Goal: Information Seeking & Learning: Check status

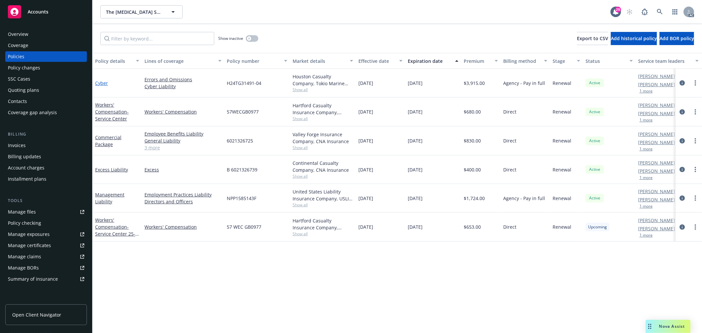
click at [99, 80] on link "Cyber" at bounding box center [101, 83] width 13 height 6
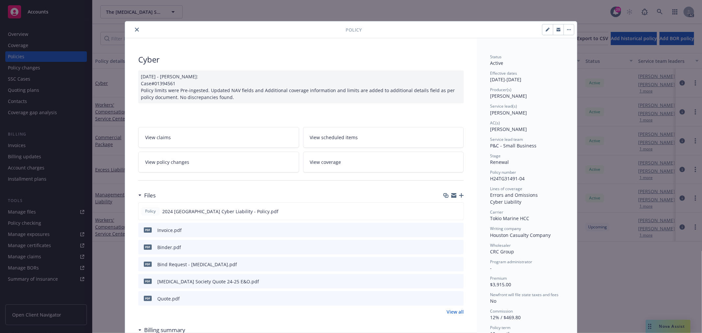
click at [231, 158] on link "View policy changes" at bounding box center [218, 162] width 161 height 21
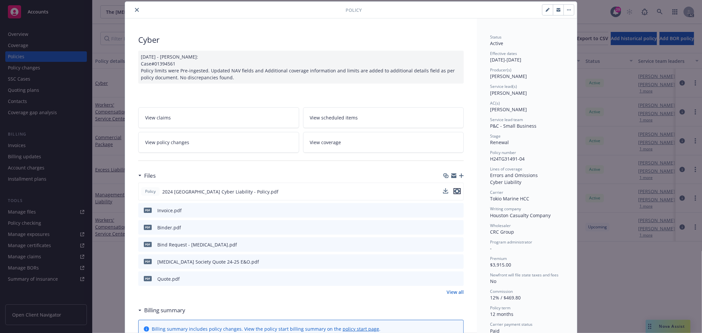
click at [454, 190] on icon "preview file" at bounding box center [457, 191] width 6 height 5
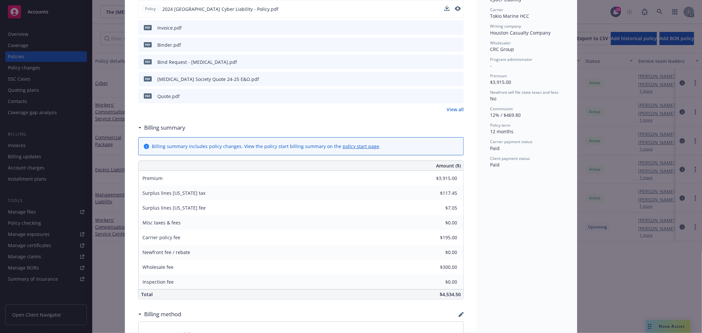
scroll to position [239, 0]
